Goal: Navigation & Orientation: Find specific page/section

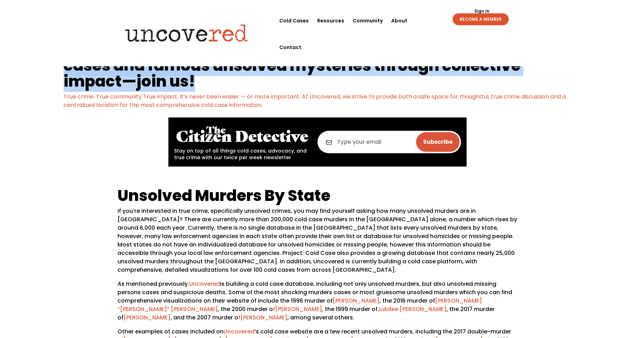
drag, startPoint x: 122, startPoint y: 50, endPoint x: 523, endPoint y: 80, distance: 401.8
click at [523, 80] on h1 "We’re building a platform to help uncover answers about cold cases and famous u…" at bounding box center [318, 67] width 508 height 51
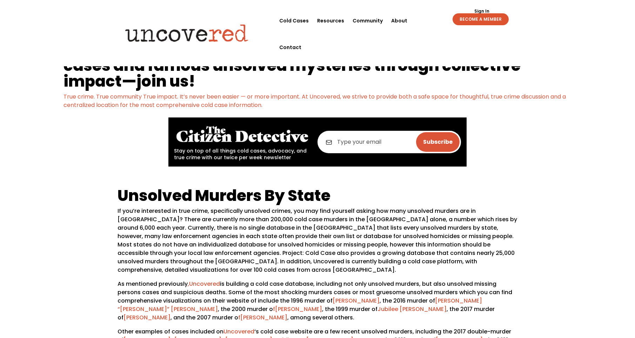
click at [46, 129] on div "We’re building a platform to help uncover answers about cold cases and famous u…" at bounding box center [317, 104] width 635 height 147
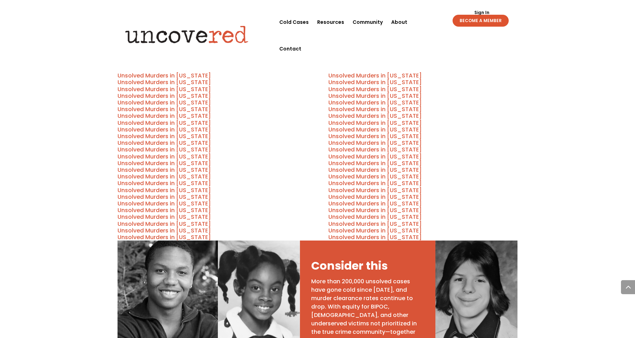
scroll to position [316, 0]
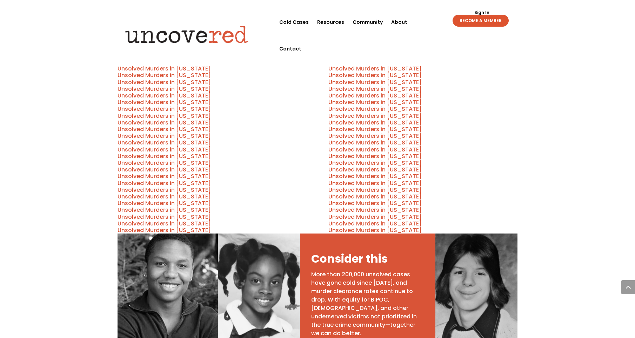
click at [373, 92] on link "Unsolved Murders in [US_STATE]" at bounding box center [374, 96] width 93 height 8
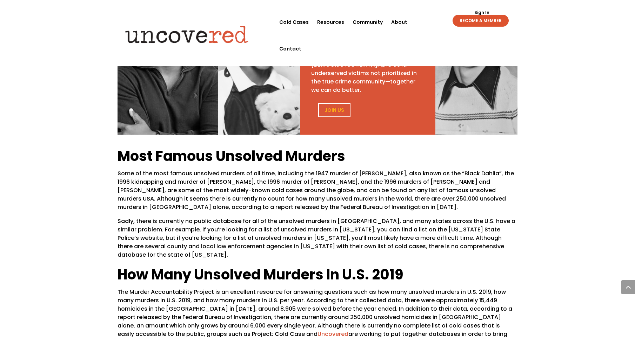
scroll to position [632, 0]
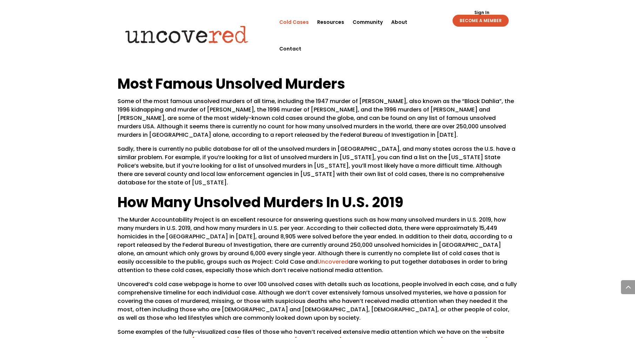
click at [298, 24] on link "Cold Cases" at bounding box center [293, 22] width 29 height 27
